Goal: Find specific page/section: Find specific page/section

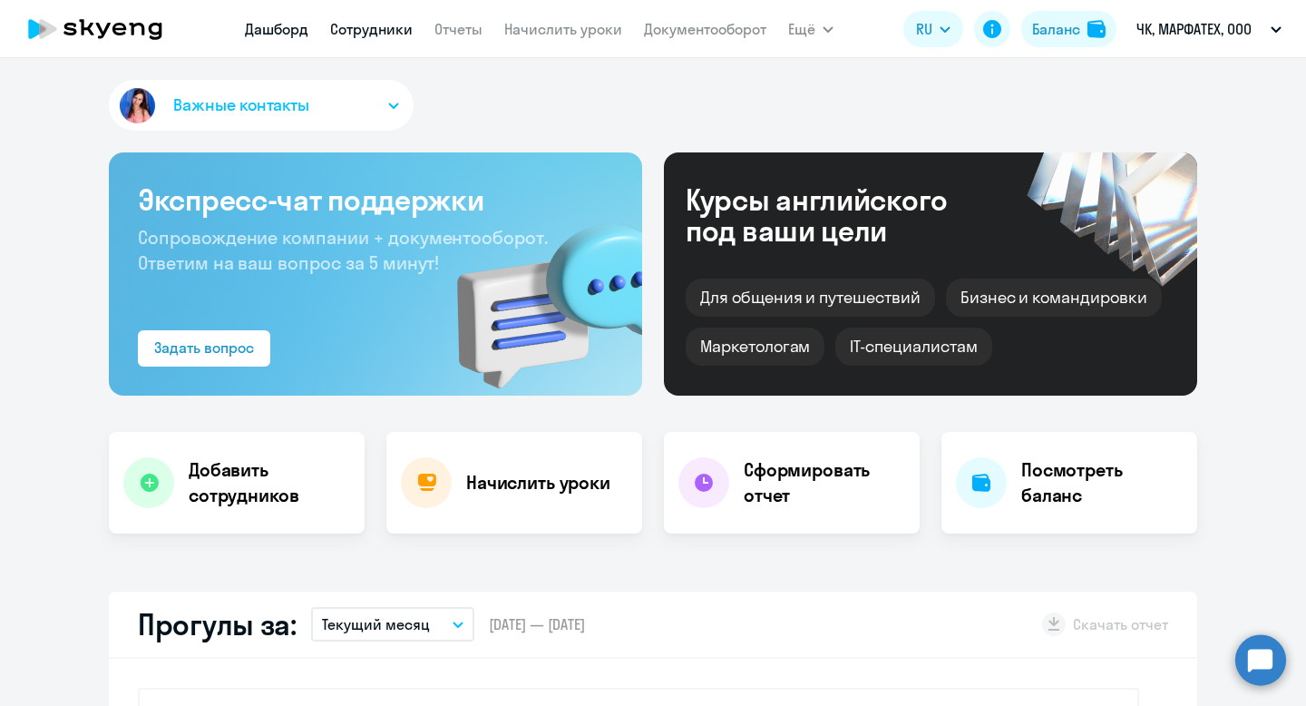
click at [401, 36] on link "Сотрудники" at bounding box center [371, 29] width 83 height 18
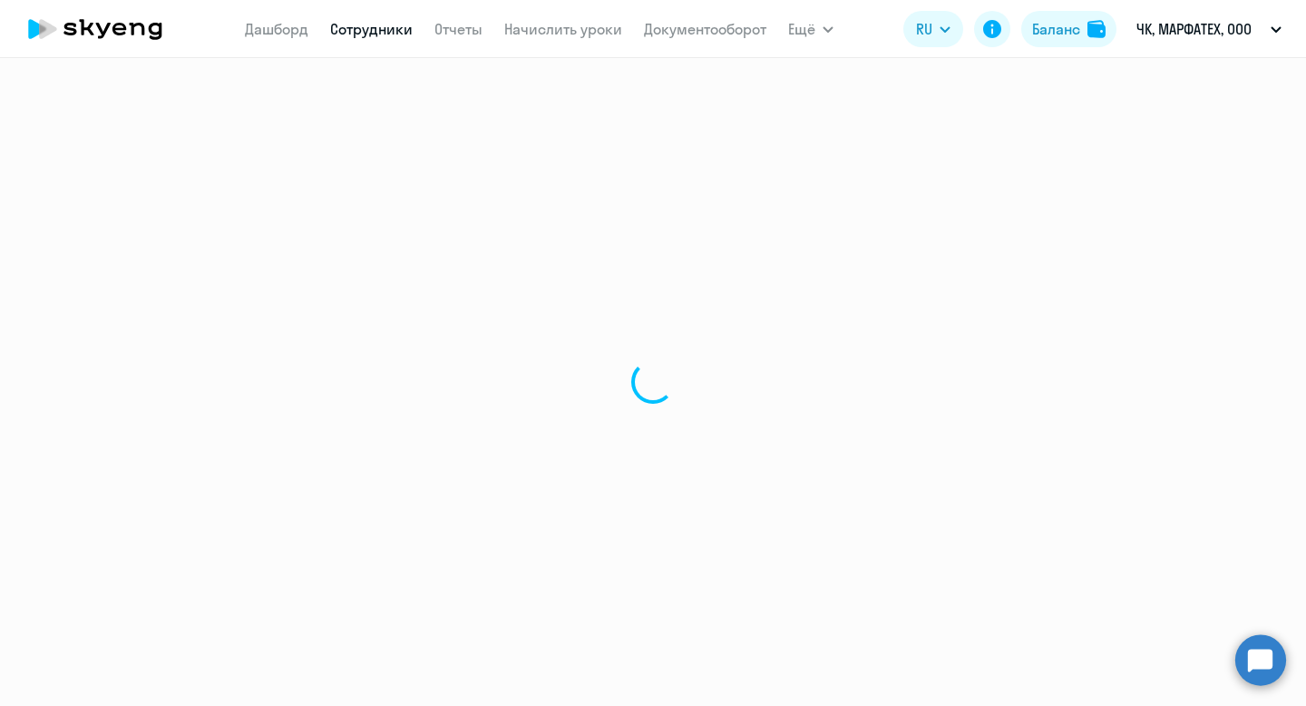
select select "30"
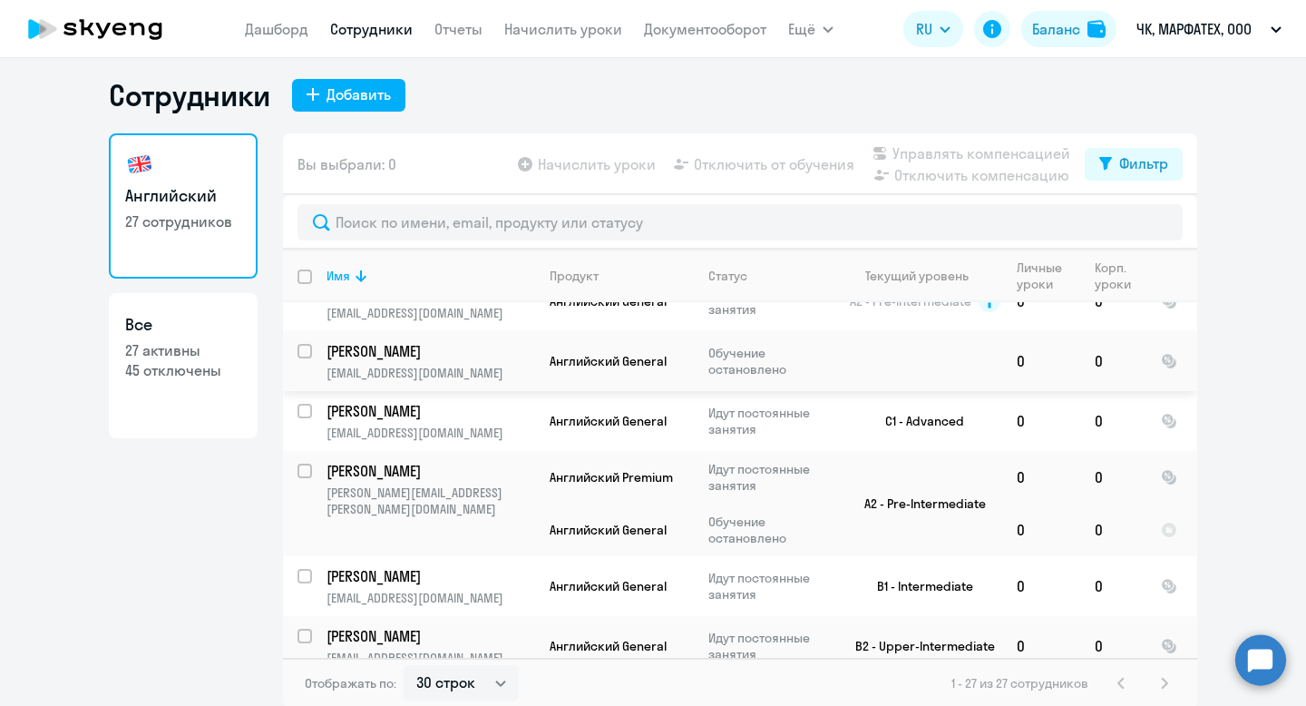
scroll to position [525, 0]
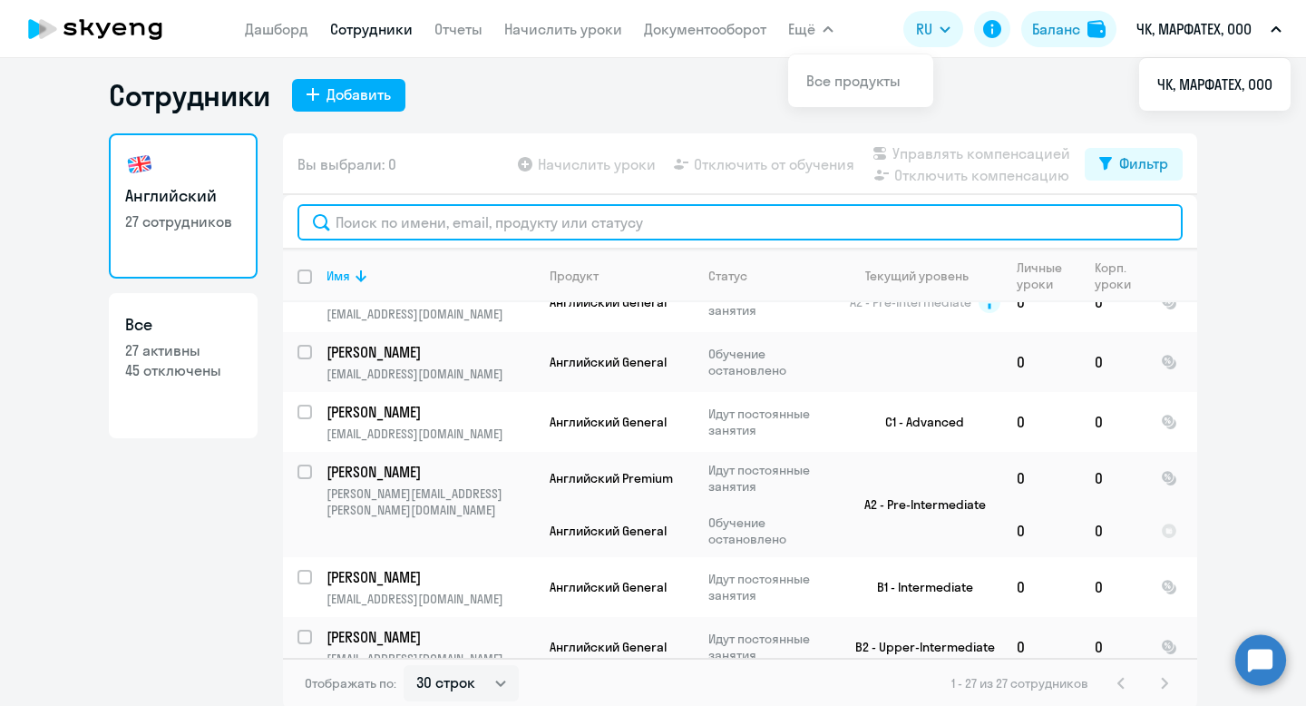
click at [444, 224] on input "text" at bounding box center [739, 222] width 885 height 36
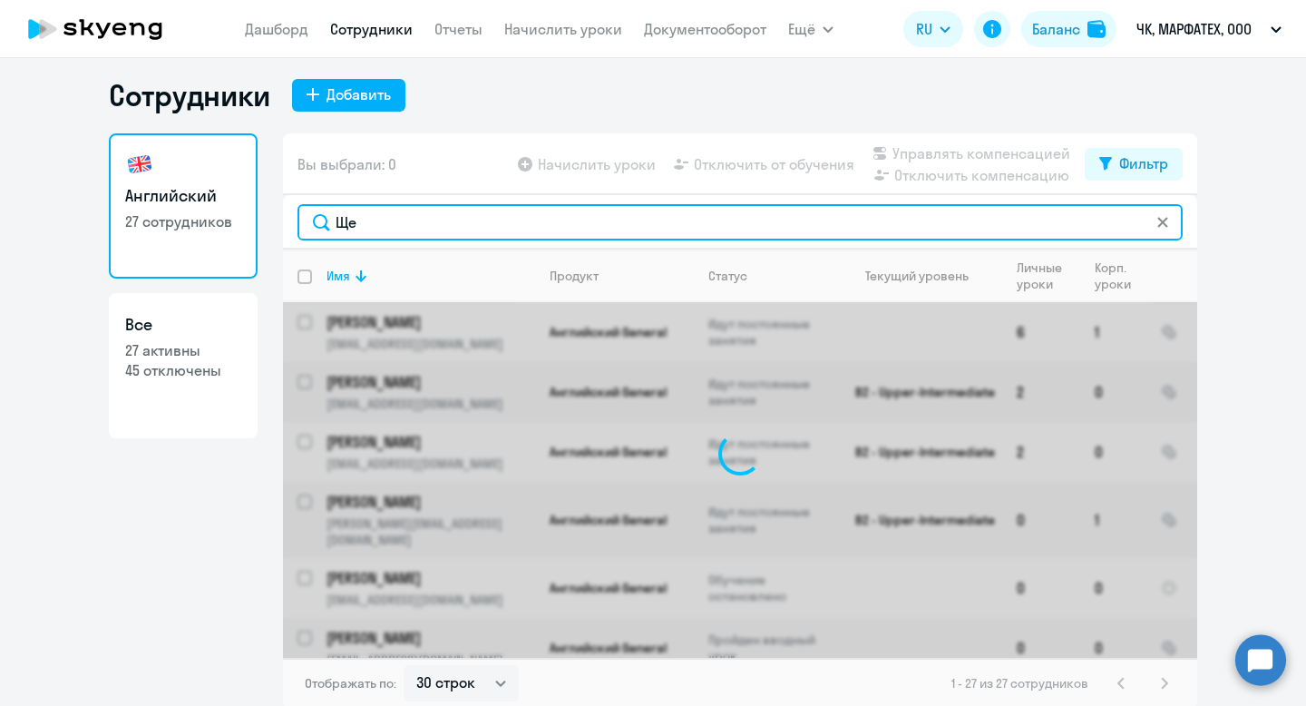
scroll to position [0, 0]
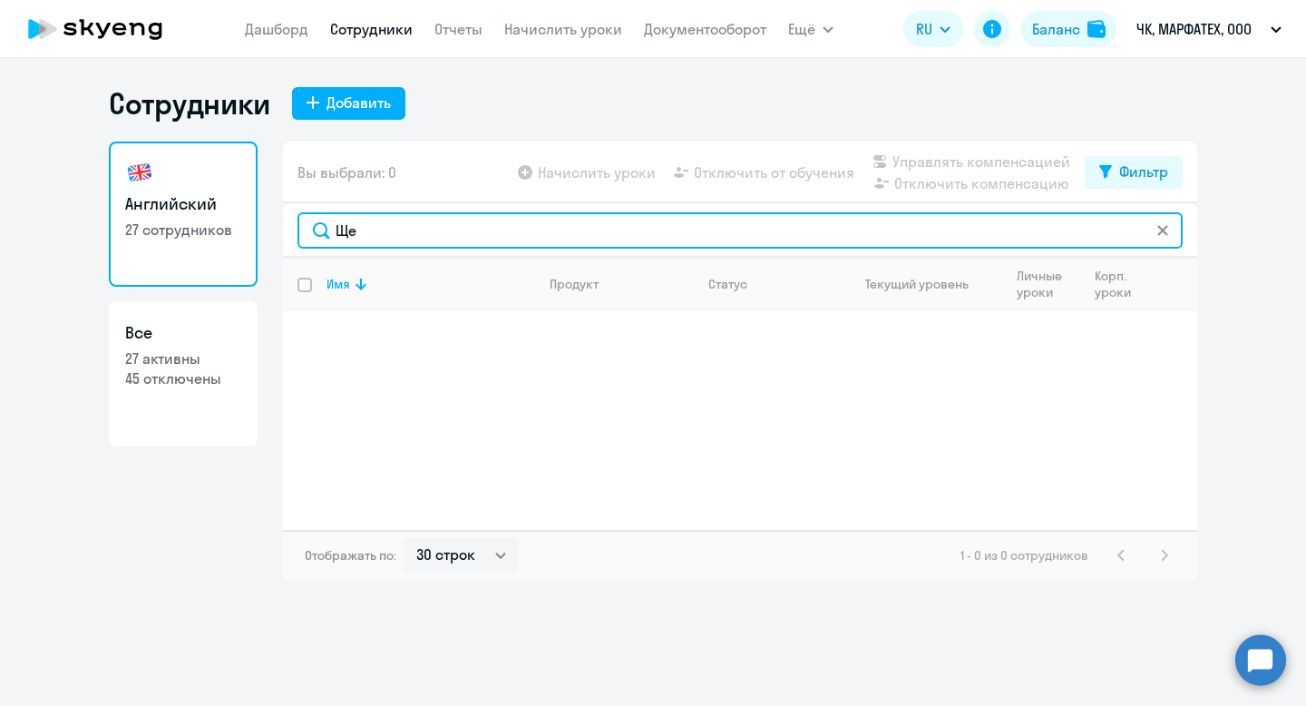
type input "Щ"
type input "щ"
